Goal: Transaction & Acquisition: Purchase product/service

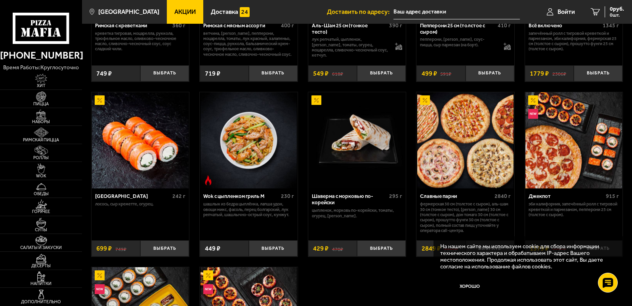
scroll to position [317, 0]
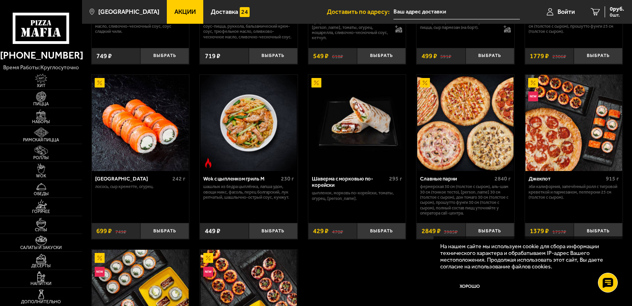
click at [556, 144] on img at bounding box center [573, 123] width 96 height 96
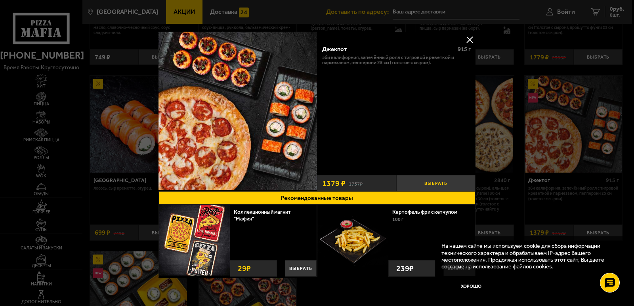
click at [444, 181] on button "Выбрать" at bounding box center [435, 183] width 79 height 16
click at [358, 194] on button "Рекомендованные товары" at bounding box center [316, 197] width 317 height 13
click at [586, 10] on div at bounding box center [317, 153] width 634 height 306
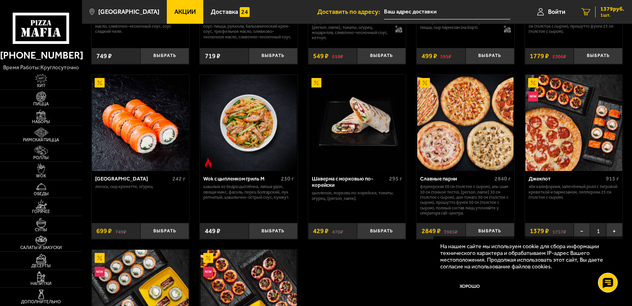
click at [609, 12] on span "1379 руб." at bounding box center [612, 9] width 24 height 6
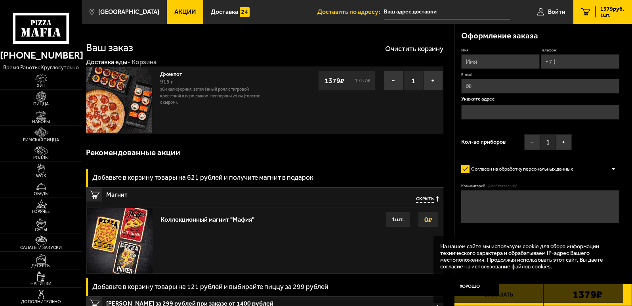
click at [429, 198] on span "Скрыть" at bounding box center [425, 199] width 18 height 6
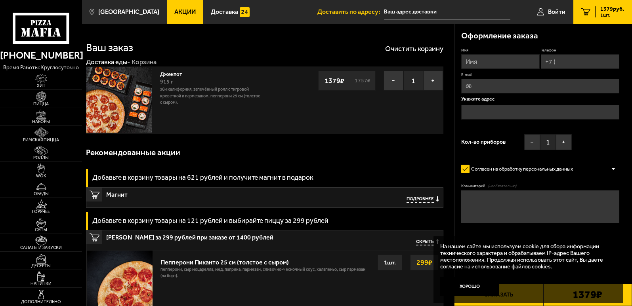
click at [474, 62] on input "Имя" at bounding box center [500, 61] width 78 height 15
type input "[PERSON_NAME]"
click at [562, 64] on input "Телефон" at bounding box center [579, 61] width 78 height 15
type input "[PHONE_NUMBER]"
click at [491, 91] on input "E-mail" at bounding box center [540, 86] width 158 height 15
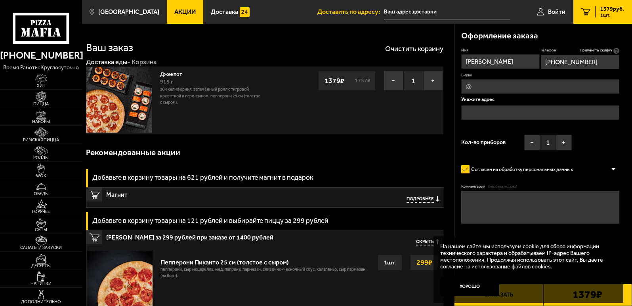
type input "[EMAIL_ADDRESS][DOMAIN_NAME]"
click at [478, 116] on input "text" at bounding box center [540, 112] width 158 height 15
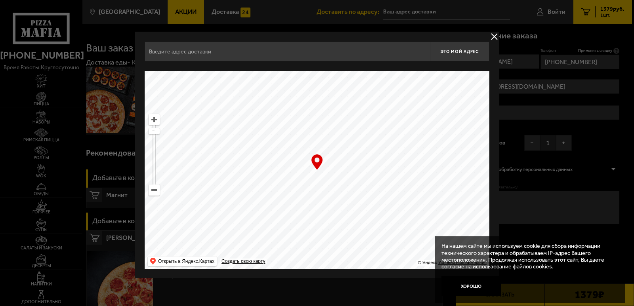
drag, startPoint x: 353, startPoint y: 158, endPoint x: 311, endPoint y: 222, distance: 76.2
click at [284, 242] on ymaps at bounding box center [317, 170] width 344 height 198
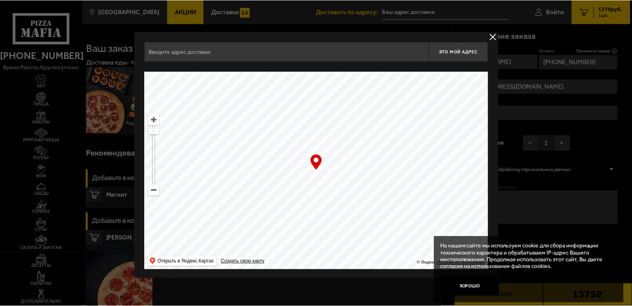
scroll to position [1, 0]
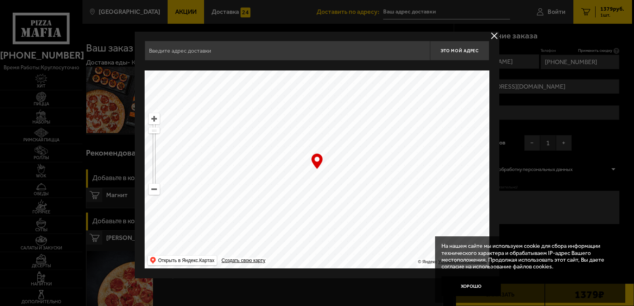
drag, startPoint x: 333, startPoint y: 181, endPoint x: 287, endPoint y: 275, distance: 104.7
click at [287, 275] on div "Это мой адрес Найдите адрес перетащив карту … © Яндекс Условия использования От…" at bounding box center [317, 154] width 364 height 247
type input "[STREET_ADDRESS]"
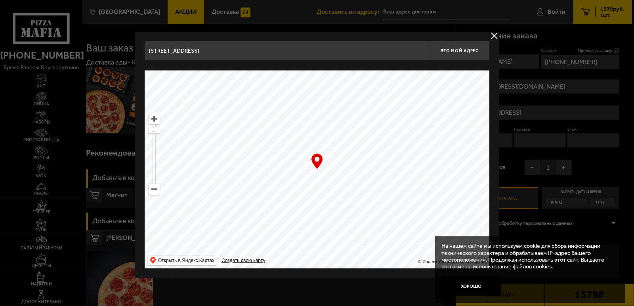
drag, startPoint x: 362, startPoint y: 169, endPoint x: 312, endPoint y: 206, distance: 61.5
click at [312, 206] on ymaps at bounding box center [317, 169] width 344 height 198
drag, startPoint x: 215, startPoint y: 48, endPoint x: 249, endPoint y: 94, distance: 57.7
click at [139, 57] on div "[STREET_ADDRESS] Это мой адрес Найдите адрес перетащив карту … © Яндекс Условия…" at bounding box center [317, 154] width 364 height 247
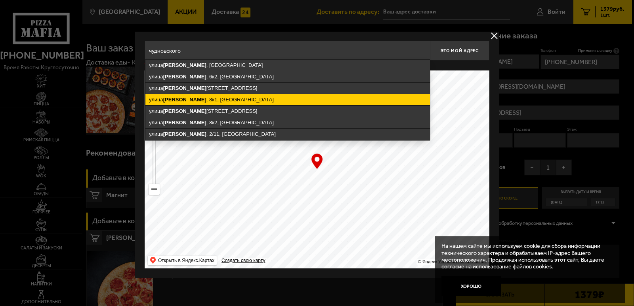
click at [228, 102] on ymaps "[STREET_ADDRESS]" at bounding box center [287, 99] width 284 height 11
type input "[STREET_ADDRESS]"
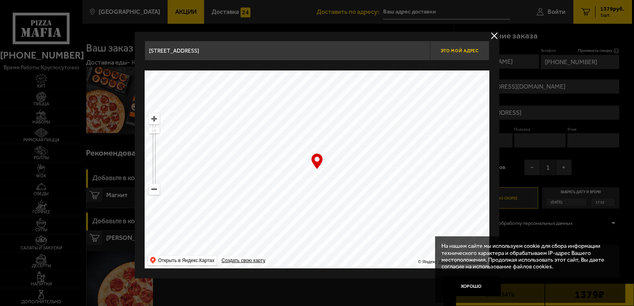
click at [451, 51] on span "Это мой адрес" at bounding box center [459, 50] width 38 height 5
type input "[STREET_ADDRESS]"
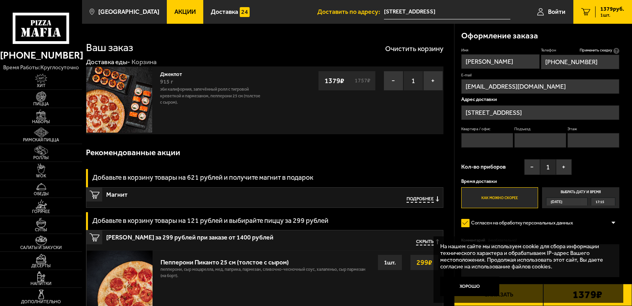
click at [476, 141] on input "Квартира / офис" at bounding box center [487, 140] width 52 height 15
type input "469"
click at [546, 143] on input "Подъезд" at bounding box center [540, 140] width 52 height 15
type input "12"
click at [586, 143] on input "Этаж" at bounding box center [593, 140] width 52 height 15
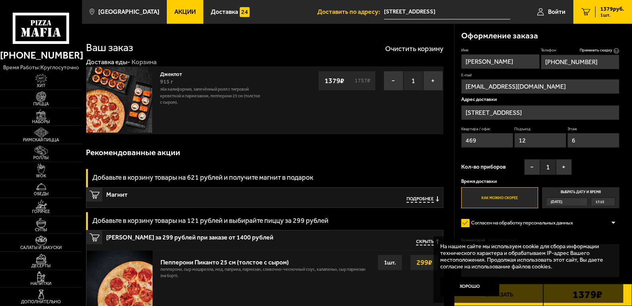
type input "6"
click at [502, 200] on label "Как можно скорее" at bounding box center [499, 197] width 77 height 21
click at [0, 0] on input "Как можно скорее" at bounding box center [0, 0] width 0 height 0
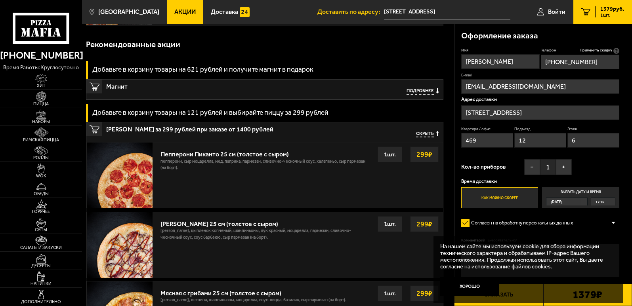
scroll to position [119, 0]
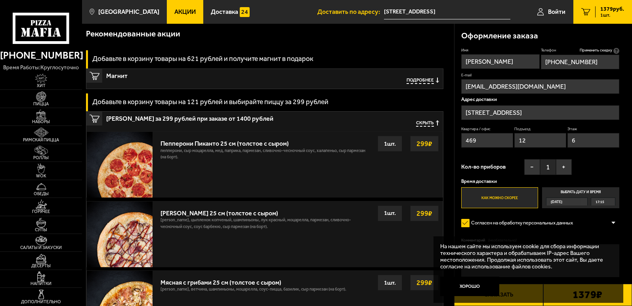
click at [516, 294] on div "На нашем сайте мы используем cookie для сбора информации технического характера…" at bounding box center [528, 269] width 190 height 67
drag, startPoint x: 624, startPoint y: 251, endPoint x: 624, endPoint y: 185, distance: 66.1
click at [624, 185] on div "Оформление заказа Имя [PERSON_NAME] Телефон Применить скидку Вы будете зарегист…" at bounding box center [543, 170] width 178 height 293
drag, startPoint x: 493, startPoint y: 267, endPoint x: 480, endPoint y: 271, distance: 13.3
click at [492, 267] on p "На нашем сайте мы используем cookie для сбора информации технического характера…" at bounding box center [525, 256] width 171 height 27
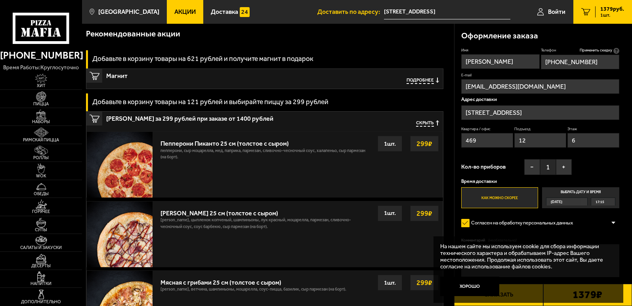
click at [476, 272] on div "На нашем сайте мы используем cookie для сбора информации технического характера…" at bounding box center [528, 269] width 190 height 67
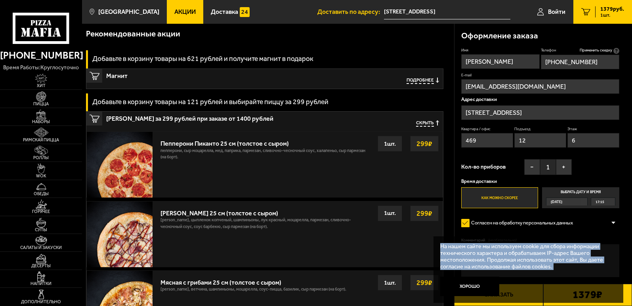
drag, startPoint x: 476, startPoint y: 272, endPoint x: 458, endPoint y: 268, distance: 18.0
click at [476, 272] on div "На нашем сайте мы используем cookie для сбора информации технического характера…" at bounding box center [528, 269] width 190 height 67
click at [607, 240] on div "На нашем сайте мы используем cookie для сбора информации технического характера…" at bounding box center [528, 269] width 190 height 67
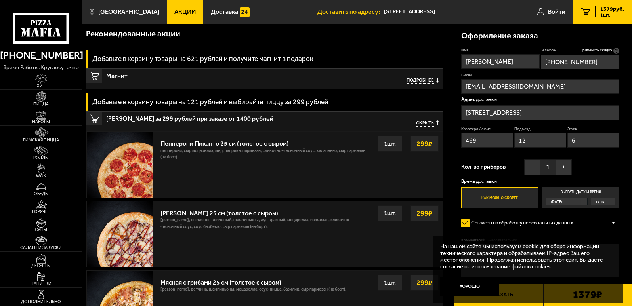
click at [630, 303] on div "1379 ₽" at bounding box center [587, 295] width 89 height 22
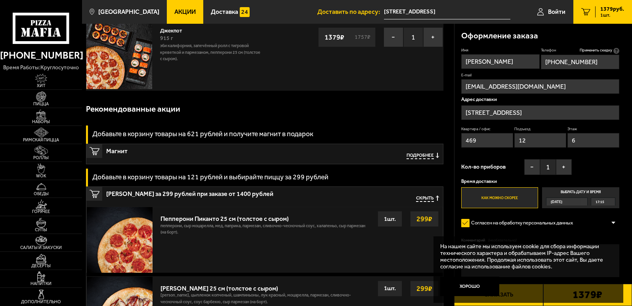
scroll to position [0, 0]
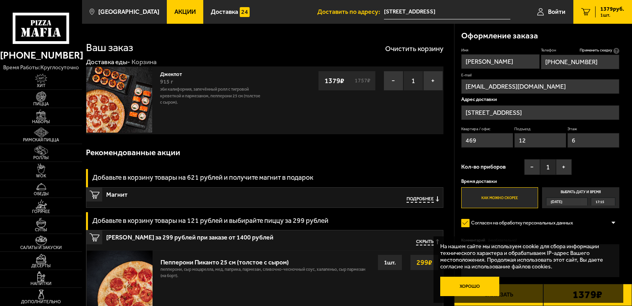
click at [474, 286] on button "Хорошо" at bounding box center [469, 287] width 59 height 20
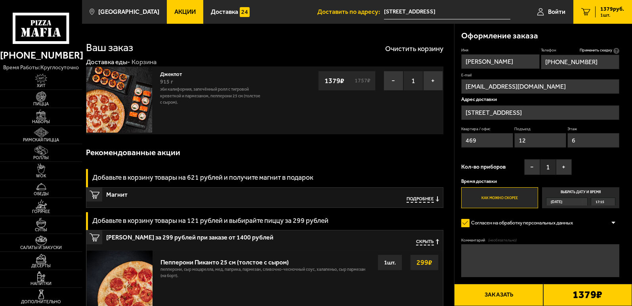
click at [496, 295] on button "Заказать" at bounding box center [498, 295] width 89 height 22
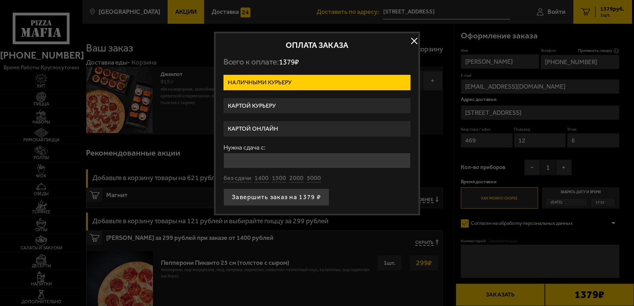
click at [258, 106] on label "Картой курьеру" at bounding box center [316, 105] width 187 height 15
click at [0, 0] on input "Картой курьеру" at bounding box center [0, 0] width 0 height 0
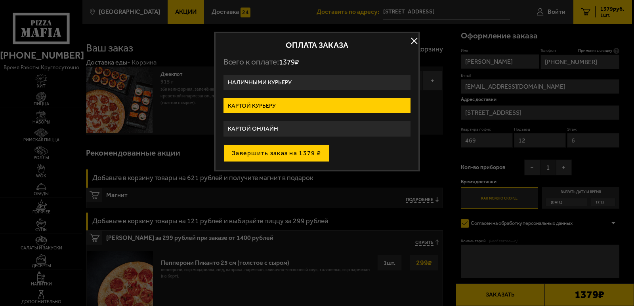
click at [260, 153] on button "Завершить заказ на 1379 ₽" at bounding box center [276, 153] width 106 height 17
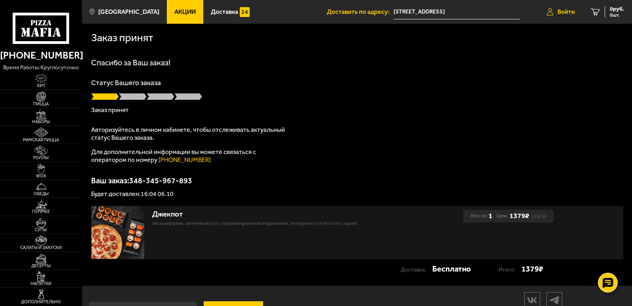
click at [565, 12] on span "Войти" at bounding box center [565, 12] width 17 height 6
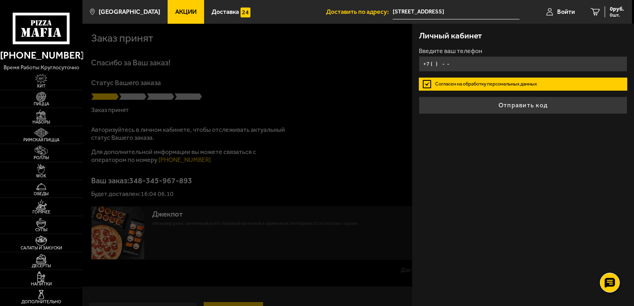
click at [454, 64] on input "+7 ( ) - -" at bounding box center [523, 63] width 209 height 15
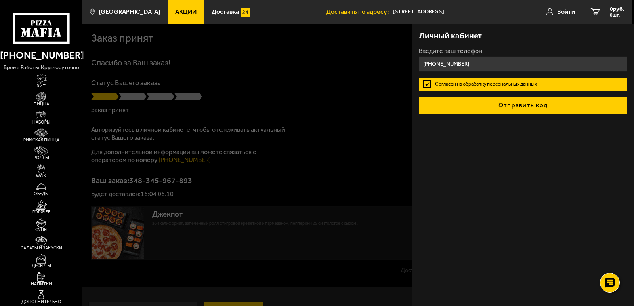
type input "[PHONE_NUMBER]"
click at [532, 107] on button "Отправить код" at bounding box center [523, 105] width 209 height 17
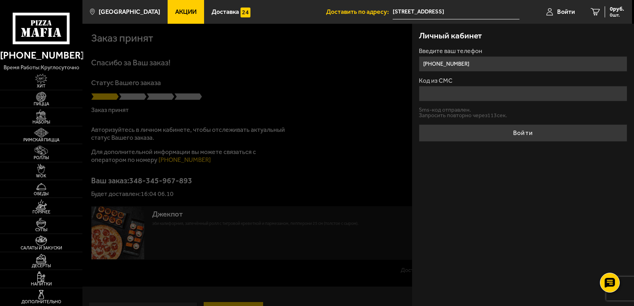
click at [429, 95] on input "Код из СМС" at bounding box center [523, 93] width 209 height 15
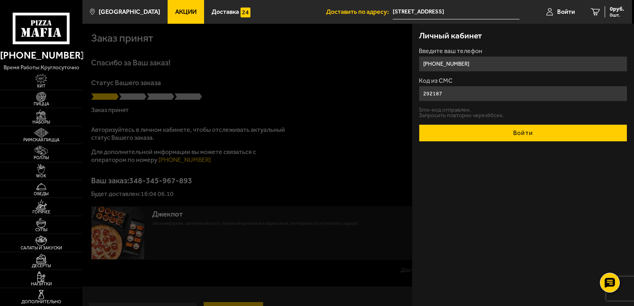
type input "292187"
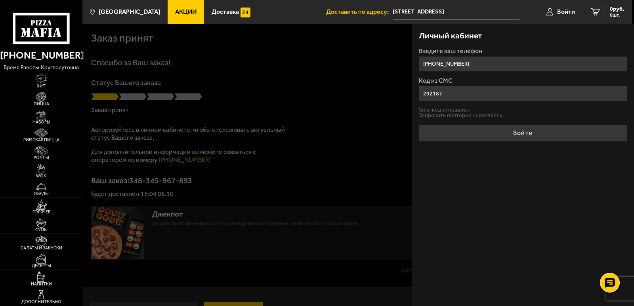
click at [525, 135] on button "Войти" at bounding box center [523, 132] width 209 height 17
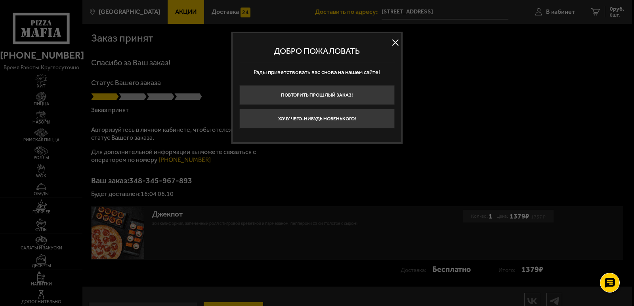
click at [313, 67] on p "Рады приветствовать вас снова на нашем сайте!" at bounding box center [316, 72] width 155 height 19
click at [318, 74] on p "Рады приветствовать вас снова на нашем сайте!" at bounding box center [316, 72] width 155 height 19
click at [346, 74] on p "Рады приветствовать вас снова на нашем сайте!" at bounding box center [316, 72] width 155 height 19
click at [394, 42] on button at bounding box center [395, 42] width 12 height 12
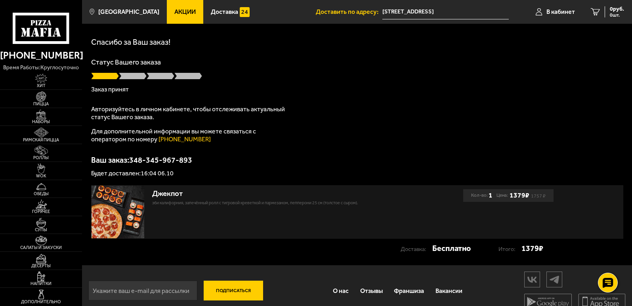
scroll to position [31, 0]
